Goal: Transaction & Acquisition: Purchase product/service

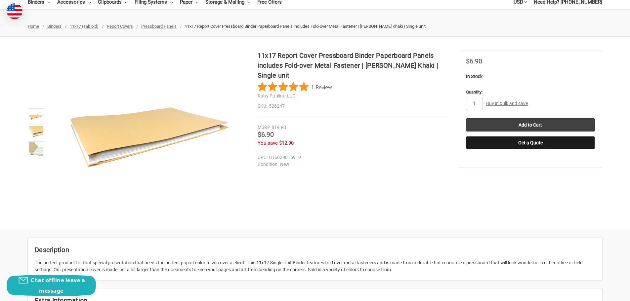
scroll to position [66, 0]
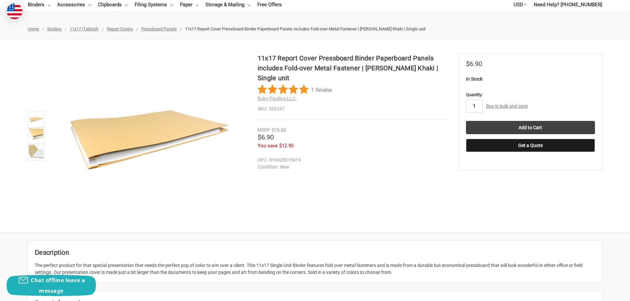
click at [476, 108] on input "1" at bounding box center [474, 105] width 17 height 13
type input "100"
click at [377, 185] on div "11x17 Report Cover Pressboard Binder Paperboard Panels includes Fold-over Metal…" at bounding box center [315, 135] width 630 height 165
click at [507, 107] on link "Buy in bulk and save" at bounding box center [507, 105] width 42 height 5
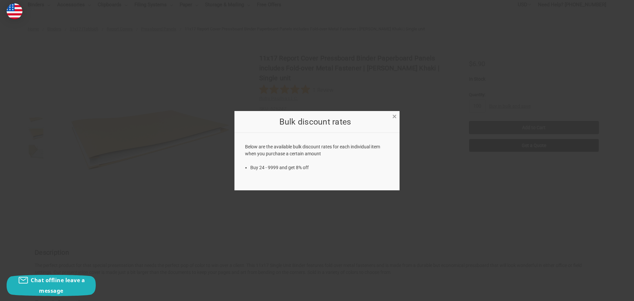
click at [394, 116] on span "×" at bounding box center [395, 117] width 4 height 10
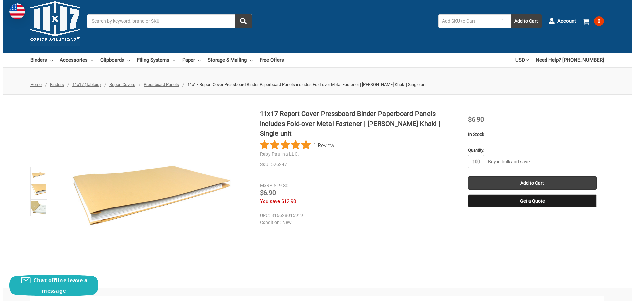
scroll to position [0, 0]
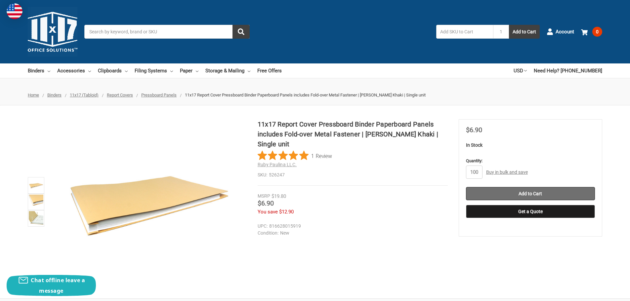
click at [499, 192] on input "Add to Cart" at bounding box center [530, 193] width 129 height 13
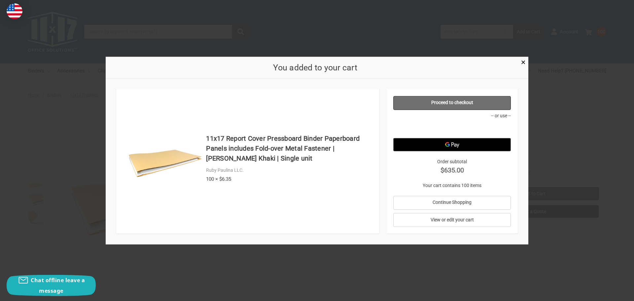
click at [468, 103] on link "Proceed to checkout" at bounding box center [453, 103] width 118 height 14
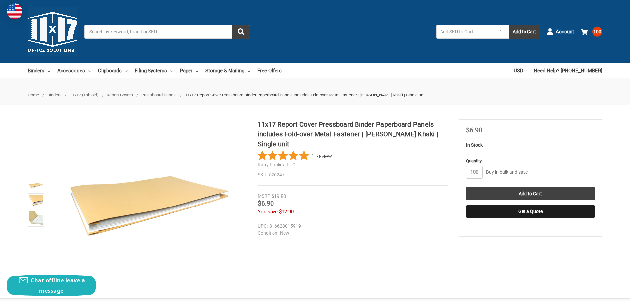
click at [60, 39] on img at bounding box center [53, 32] width 50 height 50
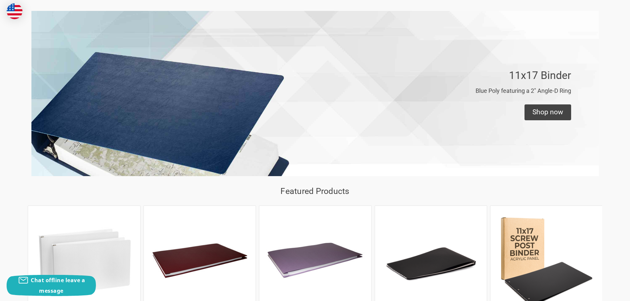
scroll to position [694, 0]
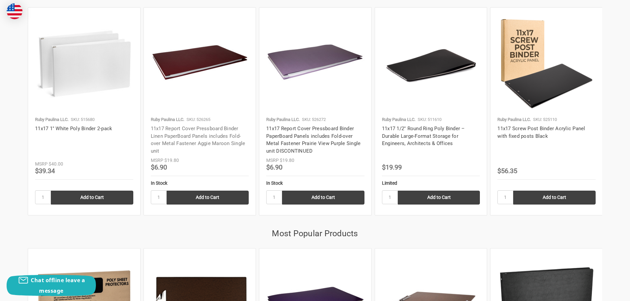
click at [207, 143] on link "11x17 Report Cover Pressboard Binder Linen PaperBoard Panels includes Fold-over…" at bounding box center [198, 140] width 95 height 28
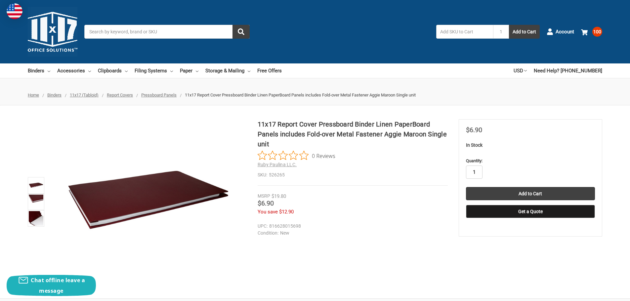
click at [477, 173] on input "1" at bounding box center [474, 172] width 17 height 13
type input "100"
click at [506, 193] on input "Add to Cart" at bounding box center [530, 193] width 129 height 13
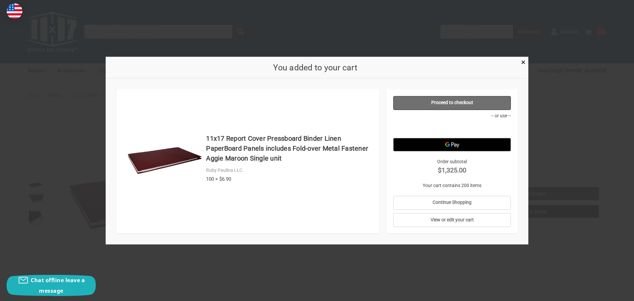
click at [470, 105] on link "Proceed to checkout" at bounding box center [453, 103] width 118 height 14
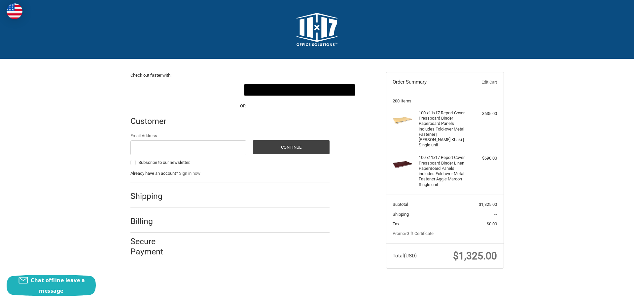
click at [490, 83] on link "Edit Cart" at bounding box center [481, 82] width 33 height 7
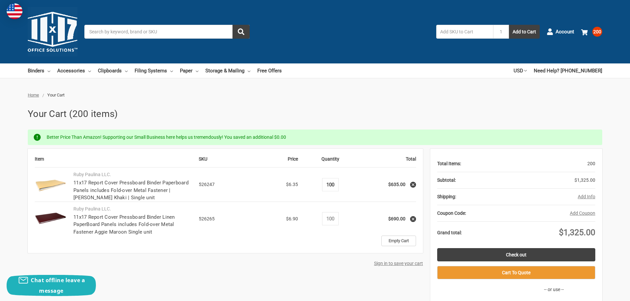
click at [328, 184] on input "100" at bounding box center [330, 185] width 12 height 6
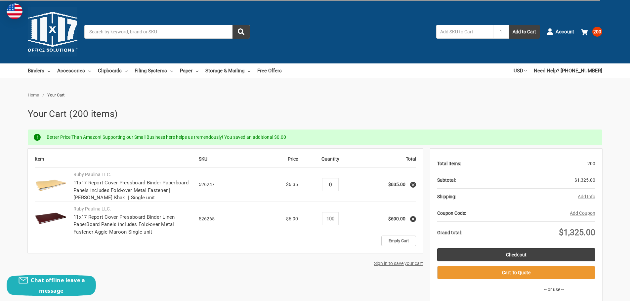
type input "0"
click at [299, 282] on div "Item SKU Price Quantity Total Ruby Paulina LLC. 11x17 Report Cover Pressboard B…" at bounding box center [315, 243] width 574 height 188
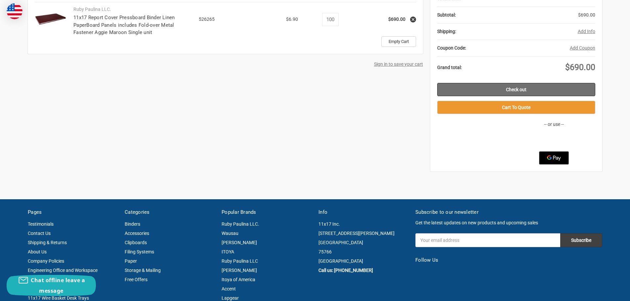
scroll to position [132, 0]
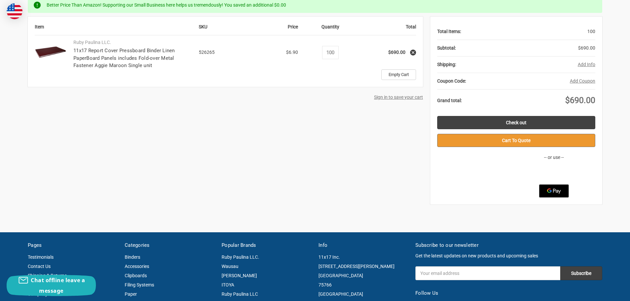
click at [505, 140] on button "Cart To Quote" at bounding box center [516, 140] width 158 height 13
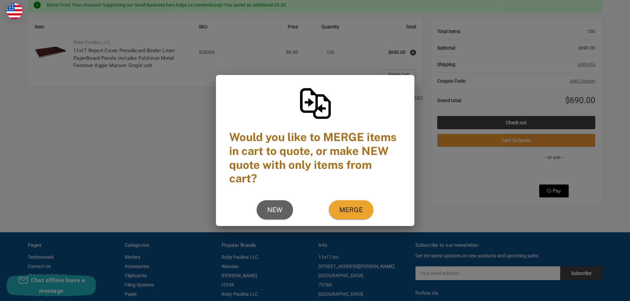
click at [424, 40] on div "Would you like to MERGE items in cart to quote, or make NEW quote with only ite…" at bounding box center [315, 150] width 630 height 301
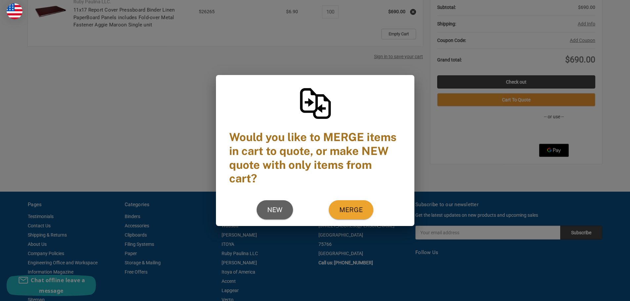
scroll to position [0, 0]
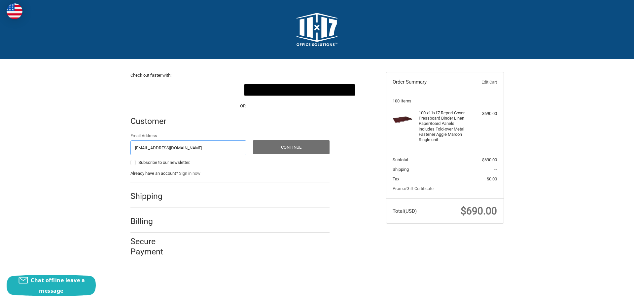
type input "[EMAIL_ADDRESS][DOMAIN_NAME]"
click at [268, 146] on button "Continue" at bounding box center [291, 147] width 77 height 14
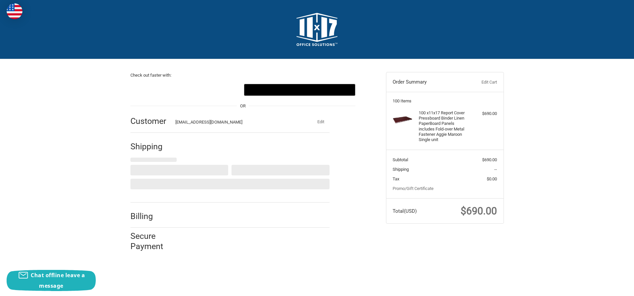
select select "US"
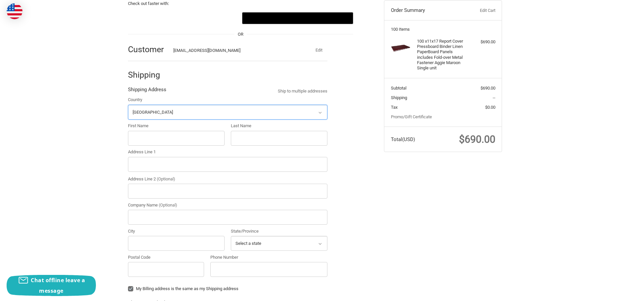
scroll to position [73, 0]
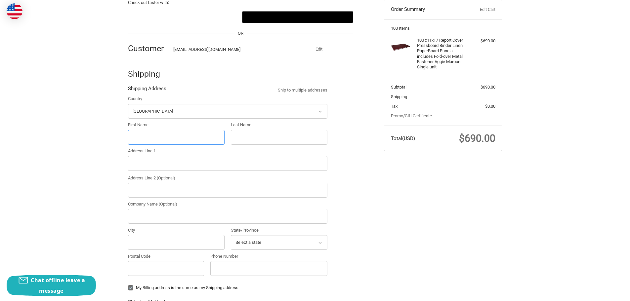
click at [195, 140] on input "First Name" at bounding box center [176, 137] width 96 height 15
type input "[PERSON_NAME]"
type input "Sharp"
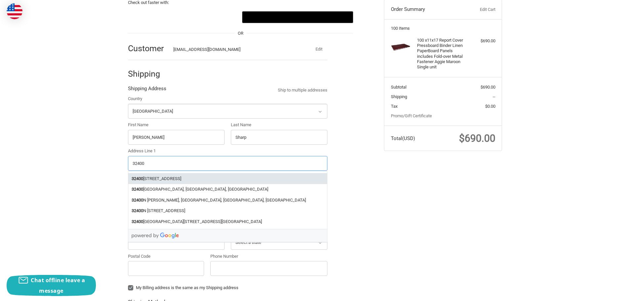
click at [197, 183] on li "[STREET_ADDRESS]" at bounding box center [227, 178] width 199 height 11
type input "[STREET_ADDRESS]"
type input "Phoenix"
type input "85083"
select select "AZ"
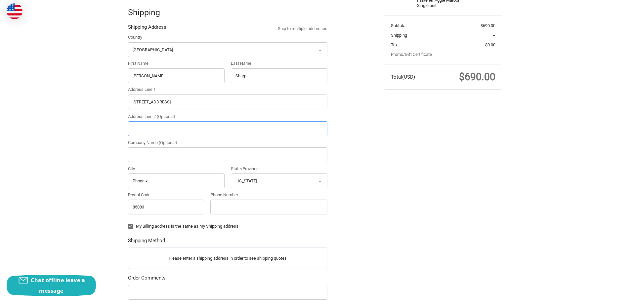
scroll to position [139, 0]
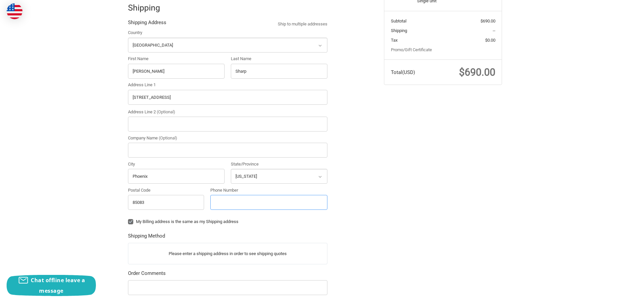
click at [247, 200] on input "Phone Number" at bounding box center [268, 202] width 117 height 15
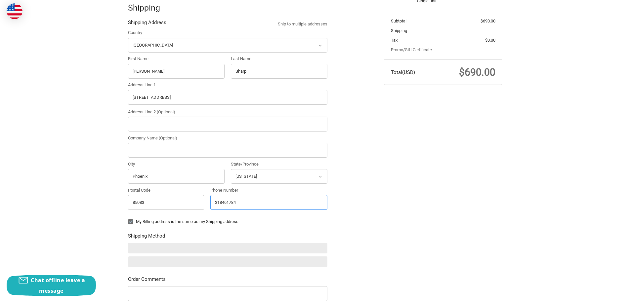
type input "3184617847"
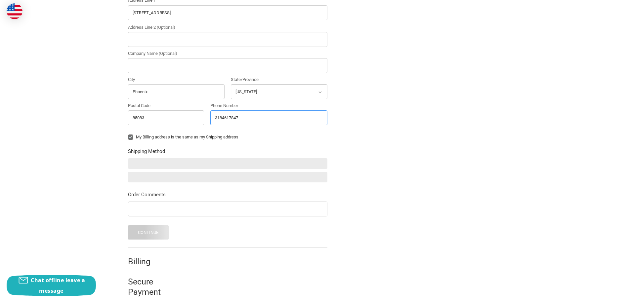
scroll to position [233, 0]
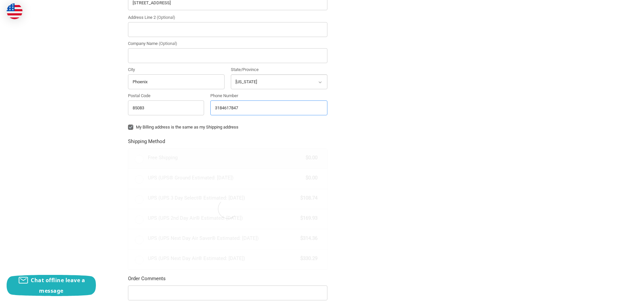
radio input "true"
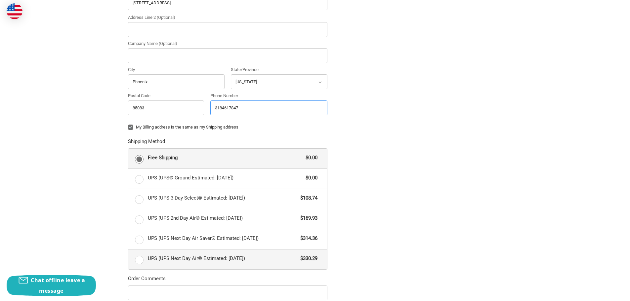
type input "3184617847"
click at [240, 260] on span "UPS (UPS Next Day Air® Estimated: [DATE])" at bounding box center [222, 259] width 149 height 8
click at [129, 250] on input "UPS (UPS Next Day Air® Estimated: [DATE]) $330.29" at bounding box center [128, 249] width 0 height 0
radio input "true"
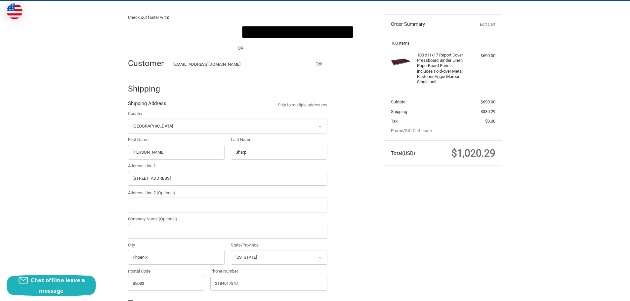
scroll to position [0, 0]
